Goal: Information Seeking & Learning: Understand process/instructions

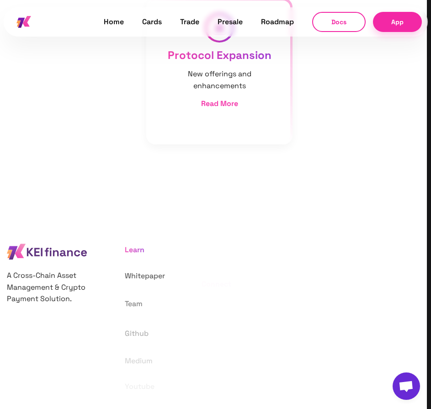
scroll to position [5637, 0]
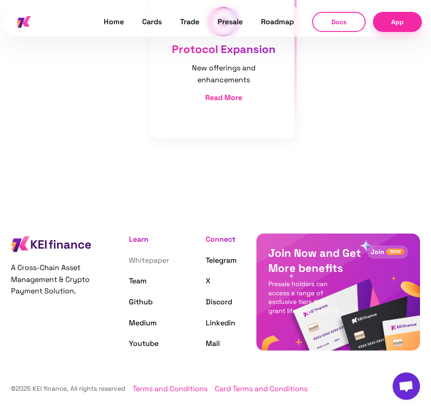
click at [140, 264] on link "Whitepaper" at bounding box center [149, 261] width 40 height 10
click at [175, 388] on link "Terms and Conditions" at bounding box center [170, 389] width 75 height 12
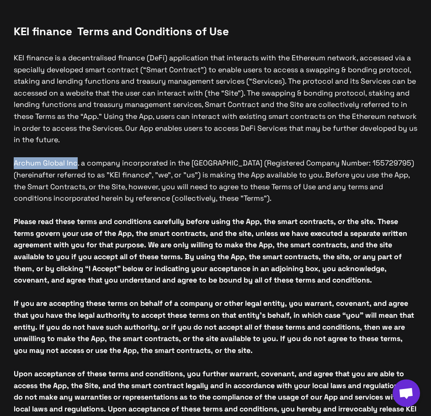
drag, startPoint x: 77, startPoint y: 164, endPoint x: 11, endPoint y: 164, distance: 66.3
copy p "Archum Global Inc"
click at [207, 167] on p "Archum Global Inc. a company incorporated in the Republic of Panama (Registered…" at bounding box center [216, 180] width 404 height 47
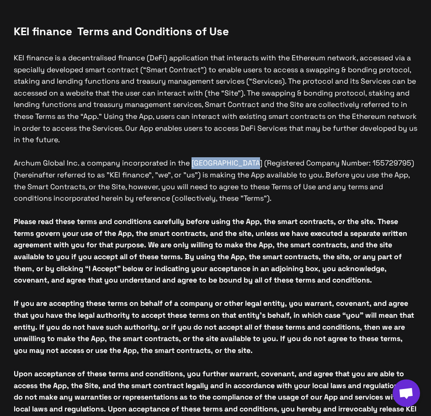
drag, startPoint x: 191, startPoint y: 163, endPoint x: 310, endPoint y: 162, distance: 118.5
click at [251, 165] on p "Archum Global Inc. a company incorporated in the Republic of Panama (Registered…" at bounding box center [216, 180] width 404 height 47
click at [335, 165] on p "Archum Global Inc. a company incorporated in the Republic of Panama (Registered…" at bounding box center [216, 180] width 404 height 47
drag, startPoint x: 190, startPoint y: 162, endPoint x: 245, endPoint y: 166, distance: 54.5
click at [245, 166] on p "Archum Global Inc. a company incorporated in the Republic of Panama (Registered…" at bounding box center [216, 180] width 404 height 47
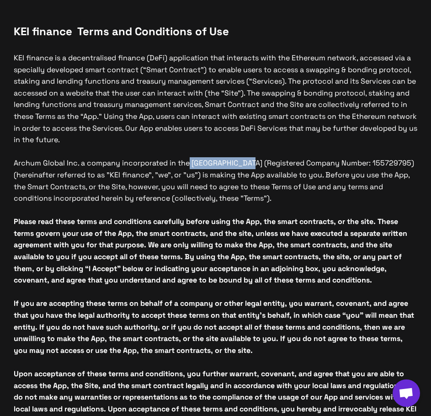
click at [247, 165] on p "Archum Global Inc. a company incorporated in the Republic of Panama (Registered…" at bounding box center [216, 180] width 404 height 47
drag, startPoint x: 323, startPoint y: 121, endPoint x: 305, endPoint y: 138, distance: 24.6
click at [323, 121] on p "KEI finance is a decentralised finance (DeFi) application that interacts with t…" at bounding box center [216, 99] width 404 height 94
click at [262, 167] on p "Archum Global Inc. a company incorporated in the Republic of Panama (Registered…" at bounding box center [216, 180] width 404 height 47
click at [385, 165] on p "Archum Global Inc. a company incorporated in the Republic of Panama (Registered…" at bounding box center [216, 180] width 404 height 47
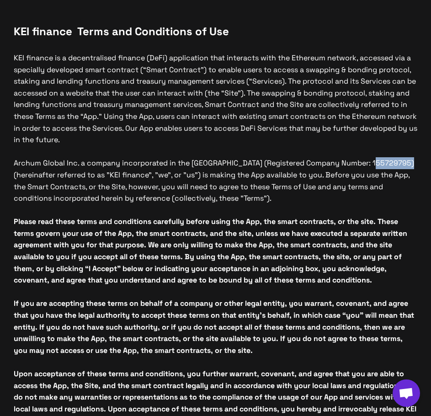
click at [385, 165] on p "Archum Global Inc. a company incorporated in the Republic of Panama (Registered…" at bounding box center [216, 180] width 404 height 47
copy p "155729795"
